Goal: Information Seeking & Learning: Learn about a topic

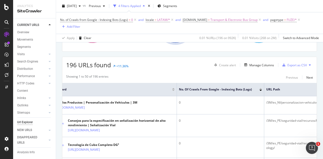
scroll to position [0, 318]
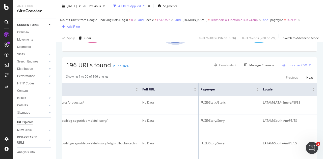
drag, startPoint x: 214, startPoint y: 114, endPoint x: 332, endPoint y: 119, distance: 118.2
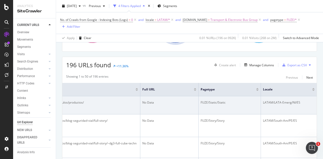
drag, startPoint x: 165, startPoint y: 111, endPoint x: 297, endPoint y: 109, distance: 132.0
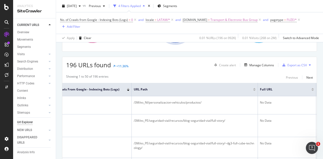
scroll to position [0, 0]
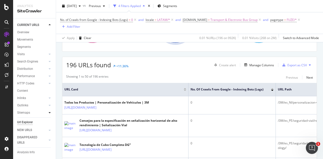
drag, startPoint x: 228, startPoint y: 114, endPoint x: 47, endPoint y: 115, distance: 180.7
click at [255, 67] on div "Manage Columns" at bounding box center [258, 65] width 32 height 6
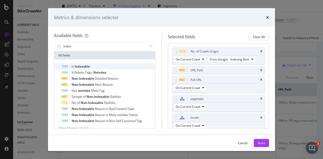
type input "index"
click at [85, 65] on span "Indexable" at bounding box center [82, 66] width 15 height 4
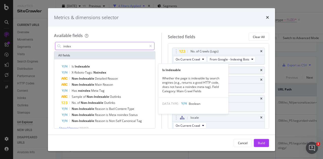
scroll to position [20, 0]
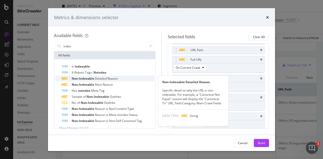
click at [104, 77] on span "Detailed" at bounding box center [101, 78] width 13 height 4
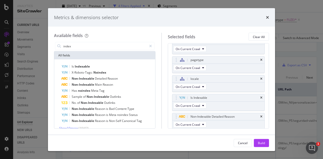
click at [265, 145] on button "Build" at bounding box center [261, 143] width 15 height 8
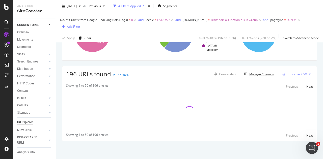
scroll to position [66, 0]
click at [257, 73] on div "Manage Columns" at bounding box center [261, 75] width 25 height 4
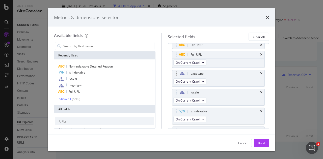
scroll to position [0, 0]
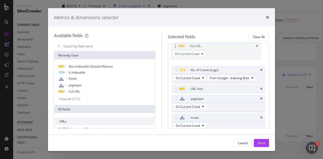
drag, startPoint x: 204, startPoint y: 79, endPoint x: 203, endPoint y: 46, distance: 33.3
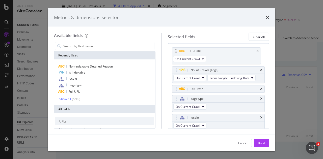
click at [203, 46] on body "Analytics SiteCrawler CURRENT URLS Overview Movements Segments Visits Analysis …" at bounding box center [161, 79] width 323 height 159
click at [265, 145] on button "Build" at bounding box center [261, 143] width 15 height 8
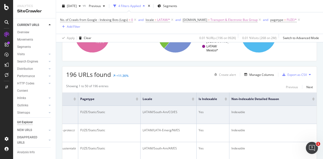
drag, startPoint x: 100, startPoint y: 107, endPoint x: 245, endPoint y: 108, distance: 145.7
drag, startPoint x: 245, startPoint y: 108, endPoint x: 178, endPoint y: 112, distance: 67.8
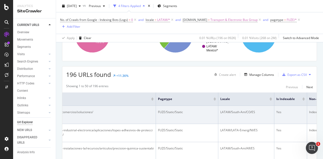
drag, startPoint x: 142, startPoint y: 110, endPoint x: 100, endPoint y: 115, distance: 41.6
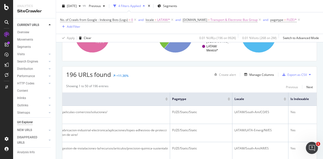
scroll to position [0, 230]
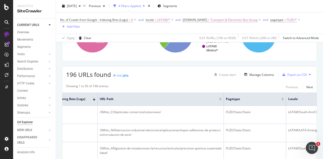
drag, startPoint x: 108, startPoint y: 113, endPoint x: 59, endPoint y: 115, distance: 48.5
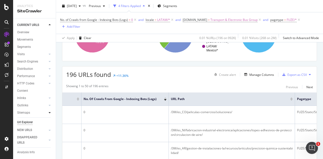
drag, startPoint x: 97, startPoint y: 107, endPoint x: 46, endPoint y: 111, distance: 51.1
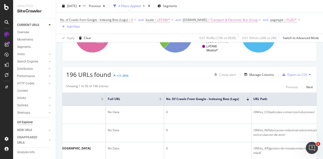
scroll to position [0, 0]
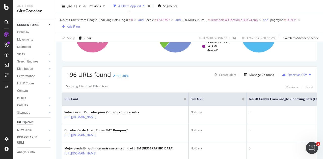
drag, startPoint x: 141, startPoint y: 109, endPoint x: 52, endPoint y: 119, distance: 89.6
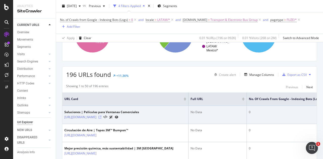
click at [101, 117] on icon at bounding box center [99, 117] width 3 height 3
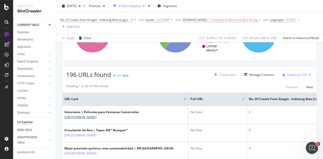
drag, startPoint x: 187, startPoint y: 117, endPoint x: 328, endPoint y: 112, distance: 140.4
click at [249, 75] on div "Manage Columns" at bounding box center [261, 75] width 25 height 4
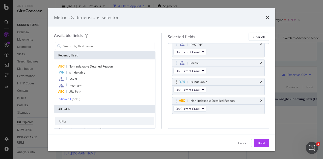
scroll to position [56, 0]
click at [265, 141] on button "Build" at bounding box center [261, 143] width 15 height 8
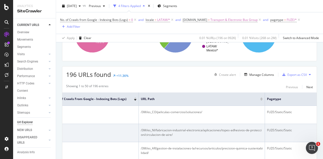
drag, startPoint x: 176, startPoint y: 152, endPoint x: 291, endPoint y: 142, distance: 115.1
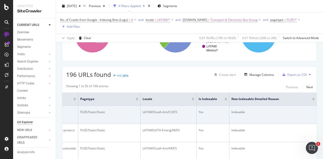
drag, startPoint x: 212, startPoint y: 113, endPoint x: 295, endPoint y: 113, distance: 83.3
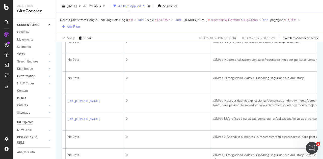
scroll to position [0, 0]
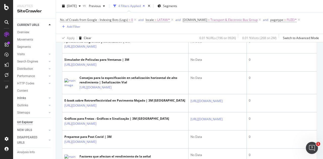
drag, startPoint x: 181, startPoint y: 95, endPoint x: 31, endPoint y: 98, distance: 150.0
drag, startPoint x: 96, startPoint y: 96, endPoint x: 303, endPoint y: 102, distance: 206.8
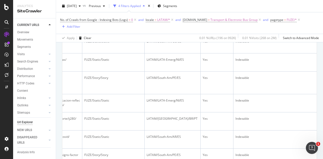
scroll to position [0, 477]
drag, startPoint x: 240, startPoint y: 94, endPoint x: 328, endPoint y: 94, distance: 87.6
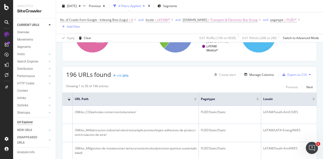
scroll to position [0, 0]
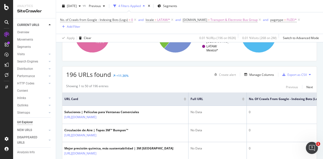
drag, startPoint x: 225, startPoint y: 94, endPoint x: 58, endPoint y: 96, distance: 166.6
click at [185, 98] on div at bounding box center [185, 98] width 3 height 1
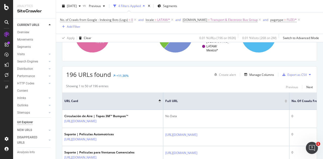
click at [160, 101] on div at bounding box center [160, 101] width 3 height 1
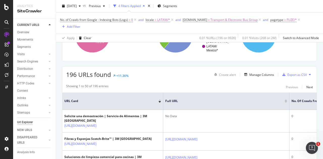
click at [159, 100] on div at bounding box center [160, 100] width 3 height 1
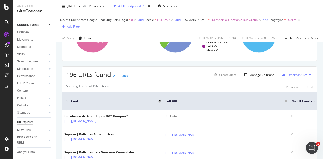
click at [287, 101] on div at bounding box center [286, 101] width 3 height 3
click at [286, 101] on div at bounding box center [286, 101] width 3 height 1
